Goal: Find specific page/section: Find specific page/section

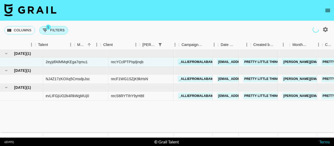
scroll to position [0, 138]
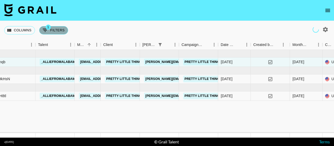
click at [50, 30] on button "1 Filters" at bounding box center [53, 30] width 29 height 8
click at [57, 29] on button "1 Filters" at bounding box center [53, 30] width 29 height 8
select select "bookerId"
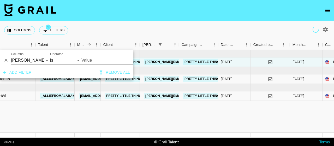
type input "Chloe.Gill@prettylittlething.com"
click at [326, 28] on icon "button" at bounding box center [326, 29] width 5 height 5
select select "Aug '24"
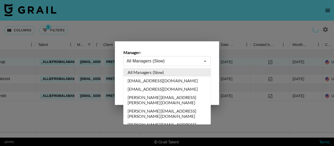
click at [181, 61] on input "All Managers (Slow)" at bounding box center [164, 61] width 74 height 6
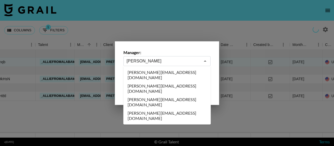
click at [162, 95] on li "hannah@grail-talent.com" at bounding box center [168, 102] width 88 height 14
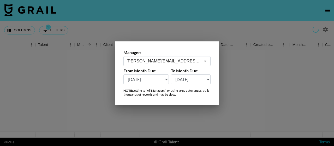
type input "hannah@grail-talent.com"
click at [156, 26] on div at bounding box center [167, 73] width 334 height 146
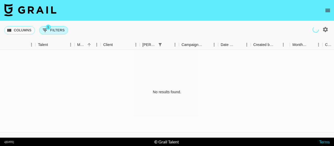
click at [60, 29] on button "1 Filters" at bounding box center [53, 30] width 29 height 8
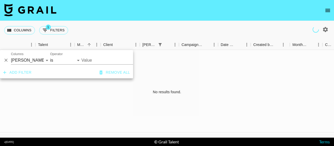
click at [107, 77] on button "Remove all" at bounding box center [114, 73] width 35 height 10
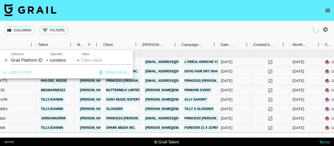
click at [158, 33] on div "Columns 0 Filters + Booking" at bounding box center [167, 30] width 334 height 19
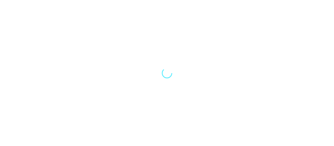
select select "[DATE]"
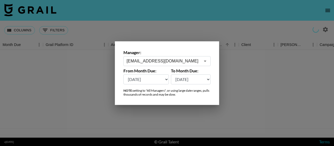
click at [204, 62] on icon "Open" at bounding box center [205, 61] width 6 height 6
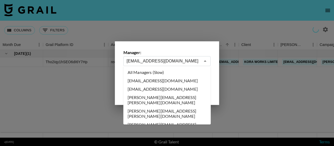
scroll to position [1189, 0]
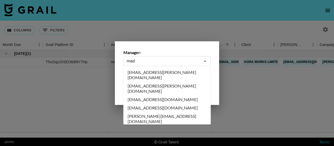
click at [182, 112] on li "[PERSON_NAME][EMAIL_ADDRESS][DOMAIN_NAME]" at bounding box center [168, 119] width 88 height 14
type input "[PERSON_NAME][EMAIL_ADDRESS][DOMAIN_NAME]"
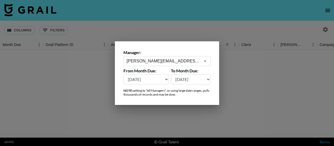
click at [238, 92] on div at bounding box center [167, 73] width 334 height 146
click at [240, 29] on div "Columns 0 Filters + Booking" at bounding box center [167, 30] width 334 height 19
click at [199, 111] on div at bounding box center [167, 92] width 334 height 84
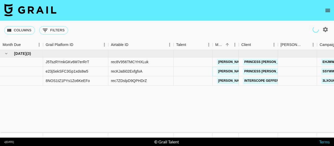
click at [229, 68] on link "madison.bowen@grail-talent.com" at bounding box center [259, 71] width 85 height 7
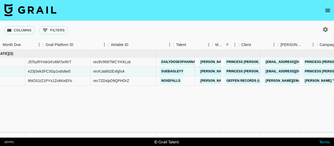
scroll to position [0, 0]
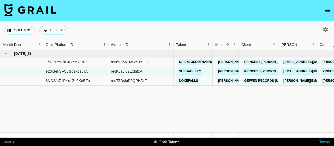
click at [326, 28] on icon "button" at bounding box center [326, 29] width 5 height 5
select select "May '25"
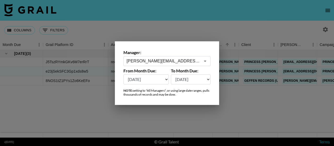
click at [204, 61] on icon "Open" at bounding box center [205, 61] width 6 height 6
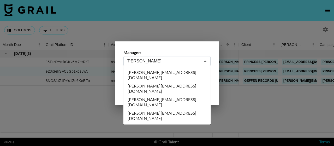
click at [171, 95] on li "hannah@grail-talent.com" at bounding box center [168, 102] width 88 height 14
type input "hannah@grail-talent.com"
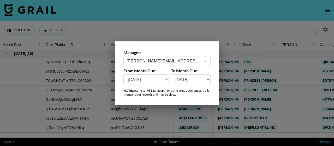
click at [261, 28] on div at bounding box center [167, 73] width 334 height 146
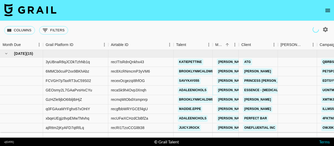
click at [231, 92] on link "hannah@grail-talent.com" at bounding box center [259, 90] width 85 height 7
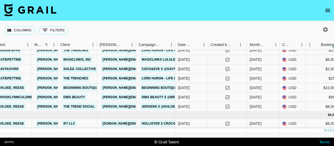
scroll to position [424, 181]
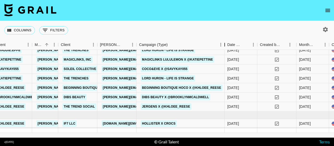
drag, startPoint x: 182, startPoint y: 46, endPoint x: 226, endPoint y: 42, distance: 44.1
click at [226, 42] on div "Campaign (Type)" at bounding box center [225, 45] width 6 height 10
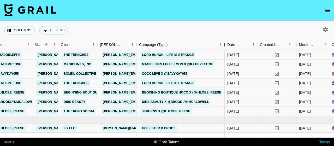
scroll to position [419, 181]
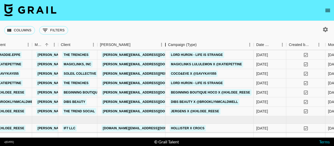
drag, startPoint x: 138, startPoint y: 45, endPoint x: 167, endPoint y: 48, distance: 29.2
click at [167, 48] on div "Booker" at bounding box center [166, 45] width 6 height 10
click at [138, 108] on link "[PERSON_NAME][EMAIL_ADDRESS][DOMAIN_NAME]" at bounding box center [144, 111] width 85 height 7
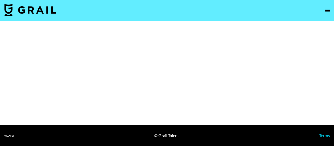
select select "Brand"
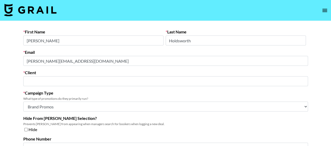
type input "The Trend Social"
click at [2, 51] on main "First Name [PERSON_NAME] Last Name [PERSON_NAME] Email [PERSON_NAME][EMAIL_ADDR…" at bounding box center [165, 98] width 331 height 155
